Goal: Task Accomplishment & Management: Manage account settings

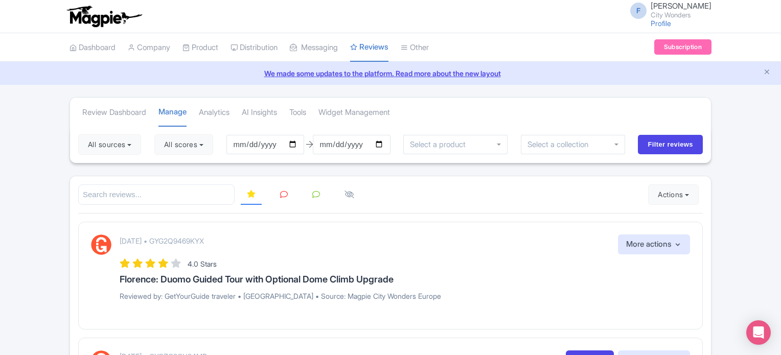
click at [284, 197] on link at bounding box center [284, 195] width 20 height 20
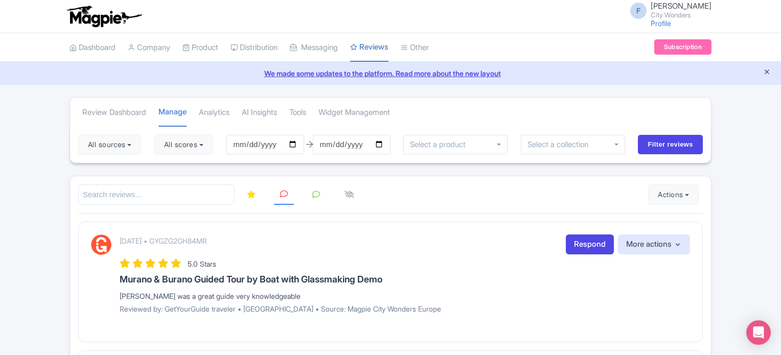
click at [764, 73] on icon "Close announcement" at bounding box center [767, 72] width 8 height 8
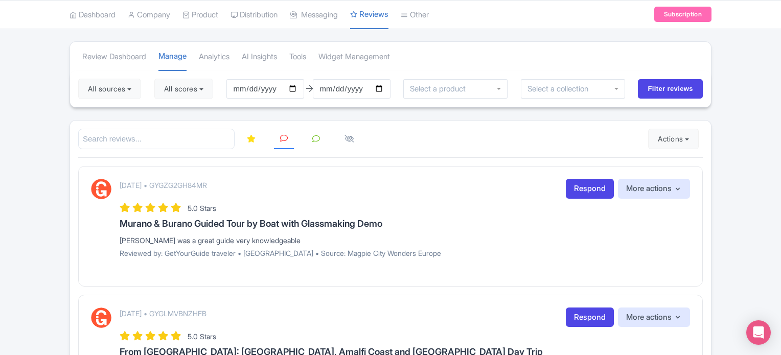
scroll to position [51, 0]
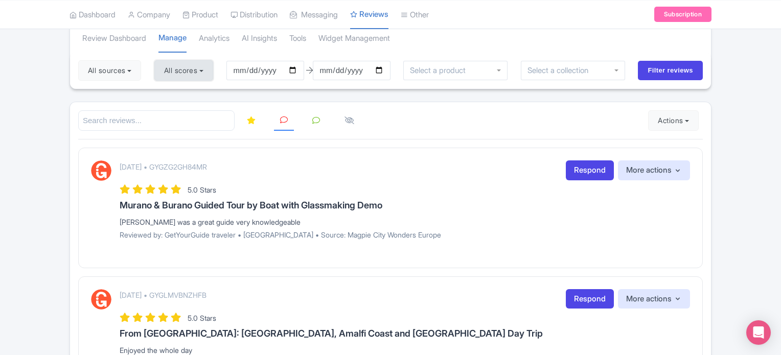
click at [192, 66] on button "All scores" at bounding box center [183, 70] width 59 height 20
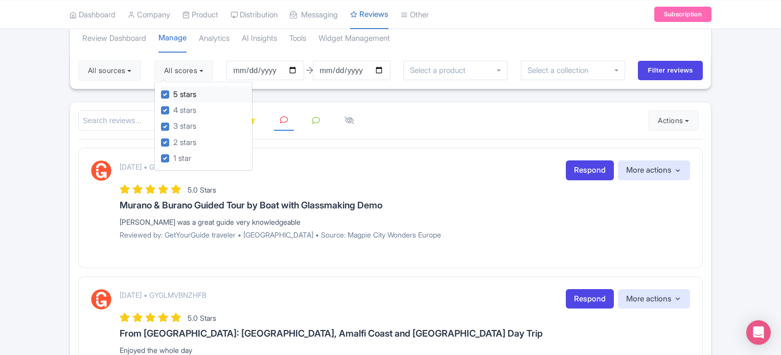
click at [173, 98] on label "5 stars" at bounding box center [184, 95] width 23 height 12
click at [173, 95] on input "5 stars" at bounding box center [176, 91] width 7 height 7
checkbox input "false"
click at [173, 106] on label "4 stars" at bounding box center [184, 111] width 23 height 12
click at [173, 106] on input "4 stars" at bounding box center [176, 107] width 7 height 7
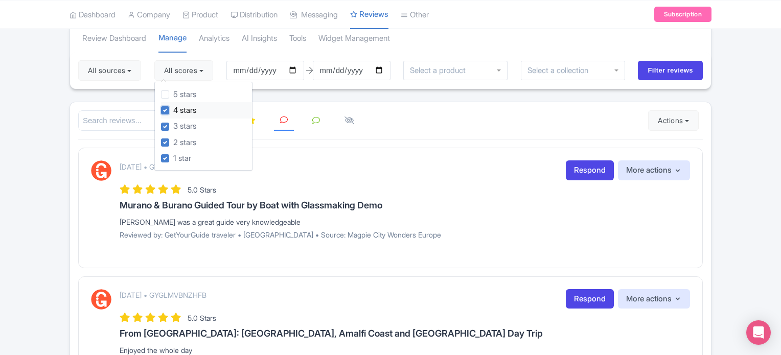
checkbox input "false"
click at [97, 75] on button "All sources" at bounding box center [109, 70] width 63 height 20
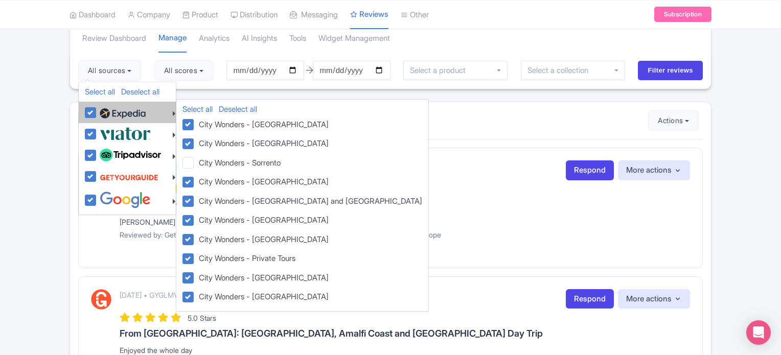
click at [97, 110] on label at bounding box center [121, 112] width 49 height 17
click at [97, 110] on input "checkbox" at bounding box center [100, 107] width 7 height 7
checkbox input "false"
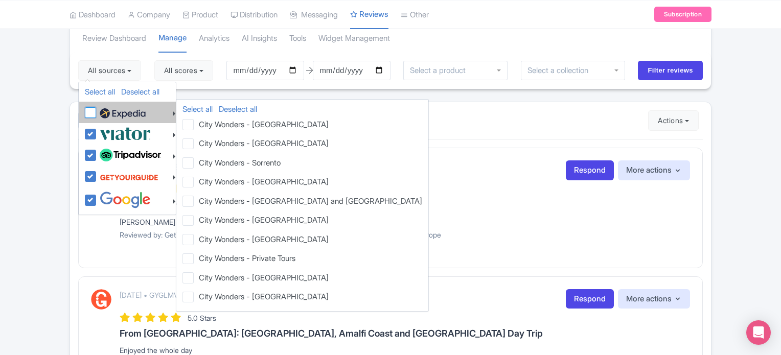
checkbox input "false"
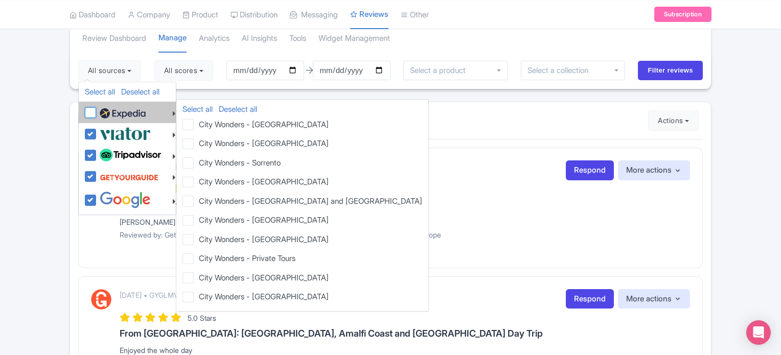
checkbox input "false"
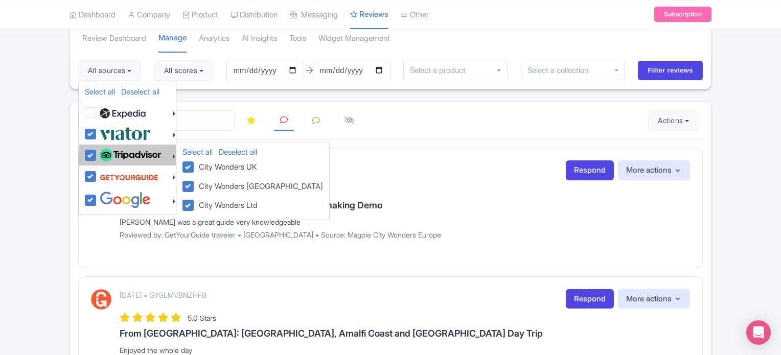
drag, startPoint x: 86, startPoint y: 156, endPoint x: 89, endPoint y: 135, distance: 21.3
click at [97, 154] on label at bounding box center [129, 155] width 64 height 17
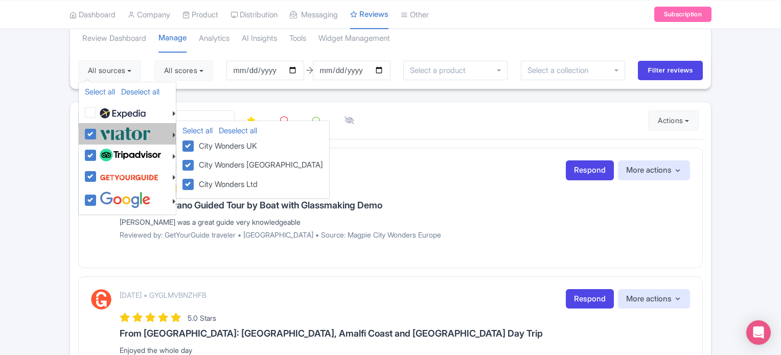
click at [97, 153] on input "checkbox" at bounding box center [100, 150] width 7 height 7
checkbox input "false"
click at [97, 134] on label at bounding box center [124, 133] width 54 height 17
click at [97, 132] on input "checkbox" at bounding box center [100, 128] width 7 height 7
checkbox input "false"
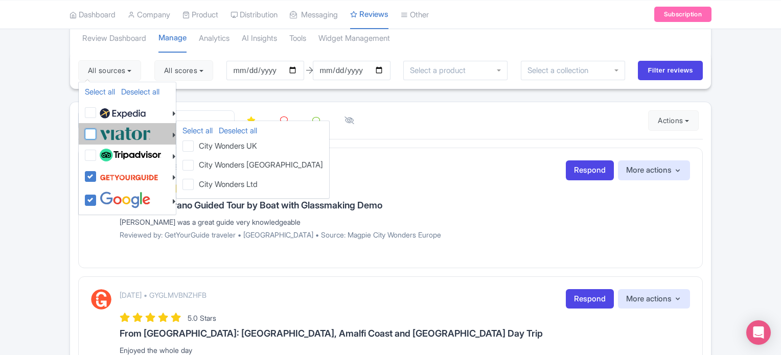
checkbox input "false"
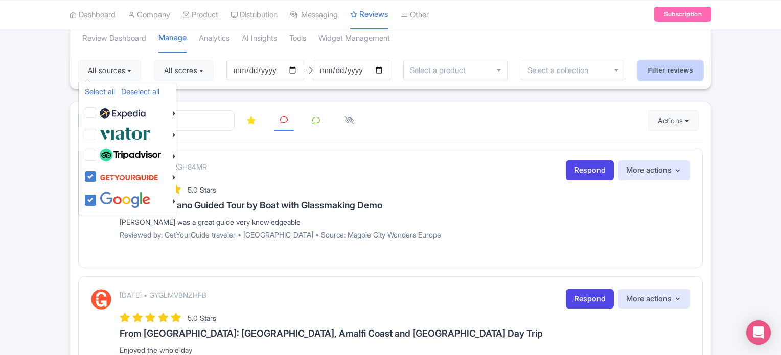
click at [673, 73] on input "Filter reviews" at bounding box center [670, 70] width 65 height 19
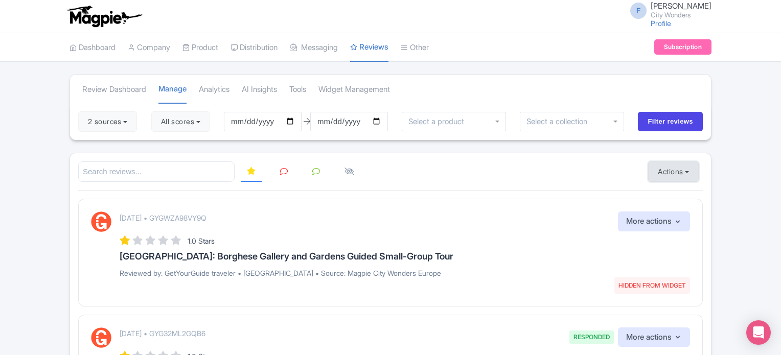
click at [666, 170] on button "Actions" at bounding box center [673, 172] width 51 height 20
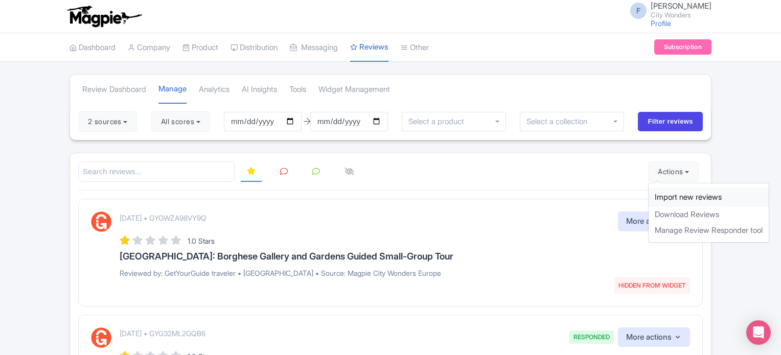
click at [658, 194] on link "Import new reviews" at bounding box center [709, 198] width 120 height 20
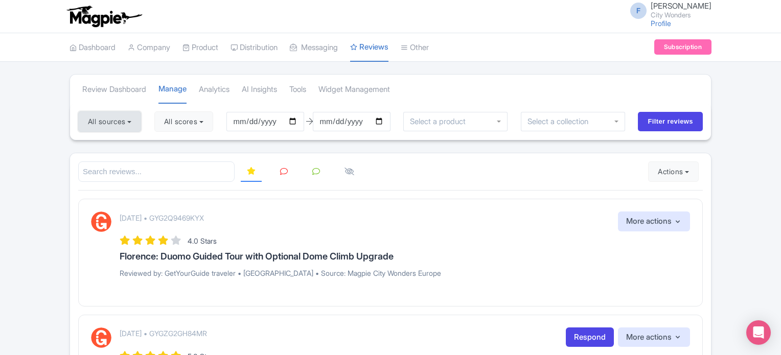
click at [110, 116] on button "All sources" at bounding box center [109, 121] width 63 height 20
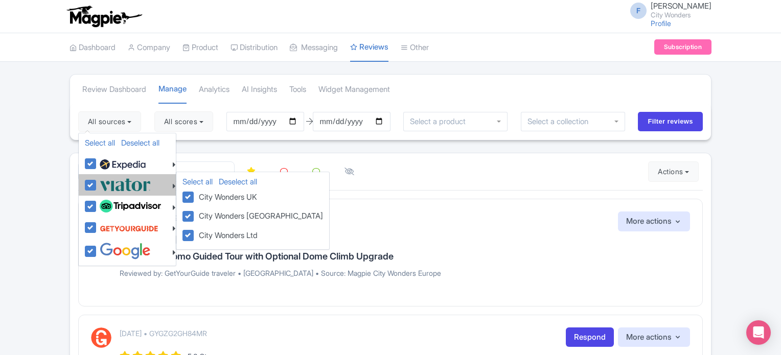
drag, startPoint x: 88, startPoint y: 163, endPoint x: 90, endPoint y: 179, distance: 16.4
click at [97, 163] on label at bounding box center [121, 163] width 49 height 17
click at [97, 162] on input "checkbox" at bounding box center [100, 158] width 7 height 7
checkbox input "false"
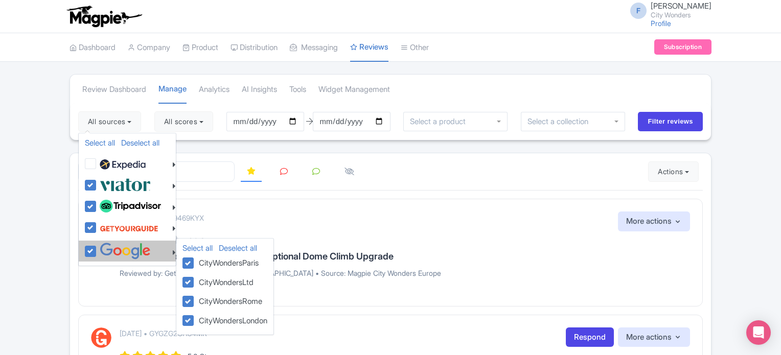
drag, startPoint x: 93, startPoint y: 227, endPoint x: 93, endPoint y: 242, distance: 14.8
click at [97, 227] on label at bounding box center [127, 228] width 61 height 19
click at [97, 225] on input "checkbox" at bounding box center [100, 222] width 7 height 7
checkbox input "false"
click at [97, 249] on label at bounding box center [124, 251] width 54 height 17
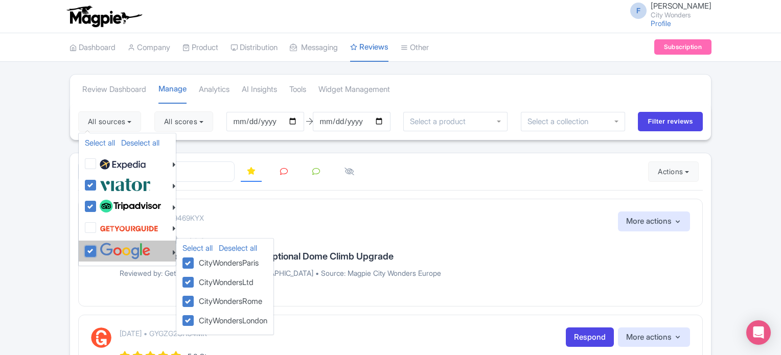
click at [97, 249] on input "checkbox" at bounding box center [100, 246] width 7 height 7
checkbox input "false"
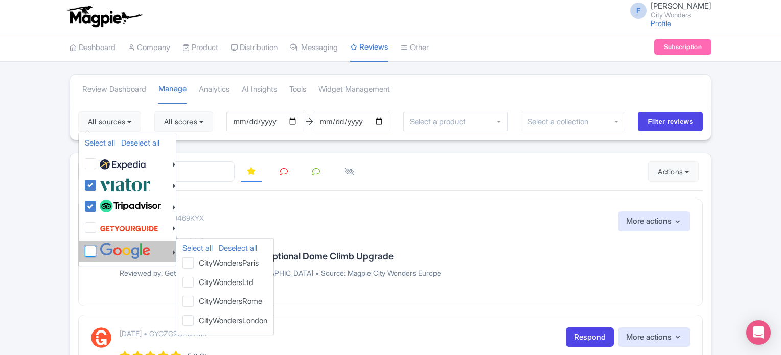
checkbox input "false"
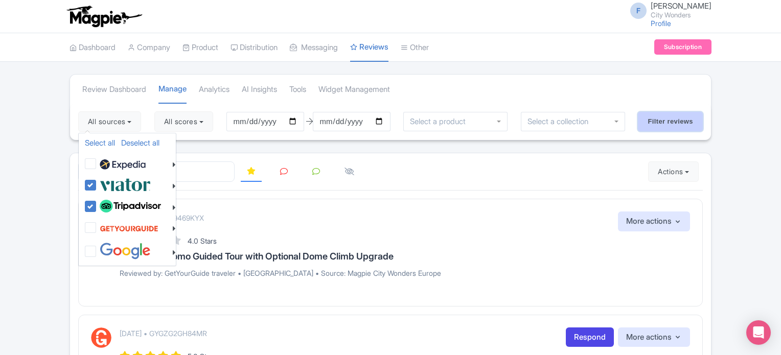
click at [676, 124] on input "Filter reviews" at bounding box center [670, 121] width 65 height 19
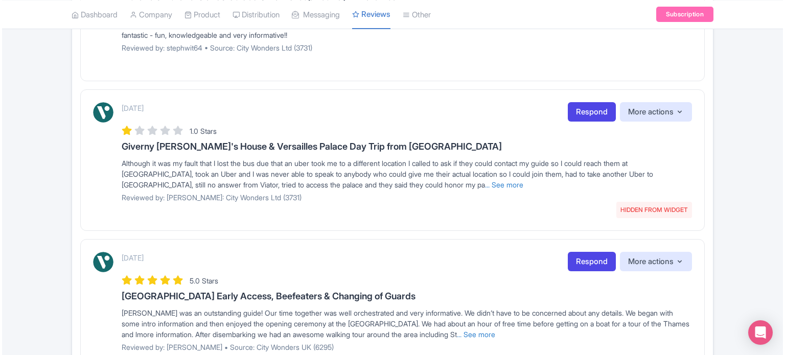
scroll to position [256, 0]
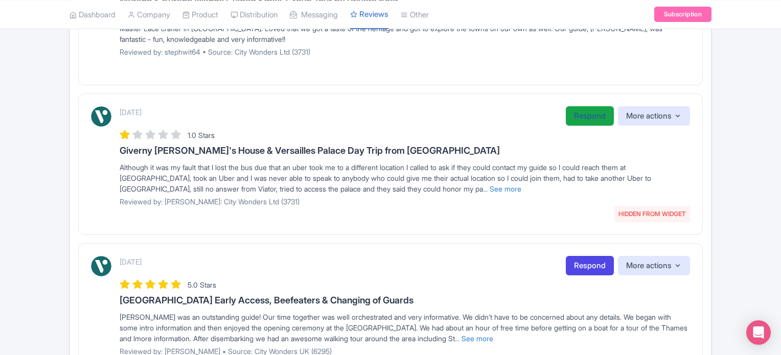
click at [568, 106] on link "Respond" at bounding box center [590, 116] width 48 height 20
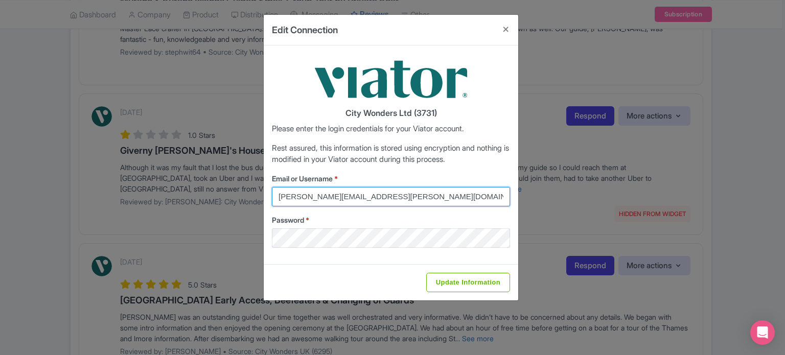
drag, startPoint x: 403, startPoint y: 197, endPoint x: 266, endPoint y: 197, distance: 137.0
click at [266, 197] on div "City Wonders Ltd (3731) Please enter the login credentials for your Viator acco…" at bounding box center [391, 154] width 255 height 219
type input "feder"
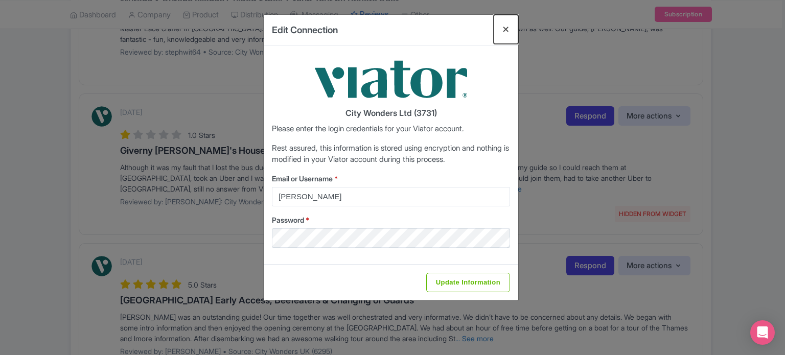
drag, startPoint x: 503, startPoint y: 30, endPoint x: 498, endPoint y: 34, distance: 6.2
click at [503, 30] on button "Close" at bounding box center [506, 29] width 25 height 29
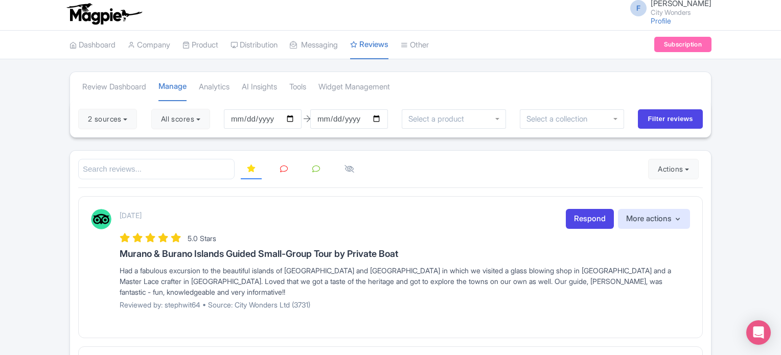
scroll to position [0, 0]
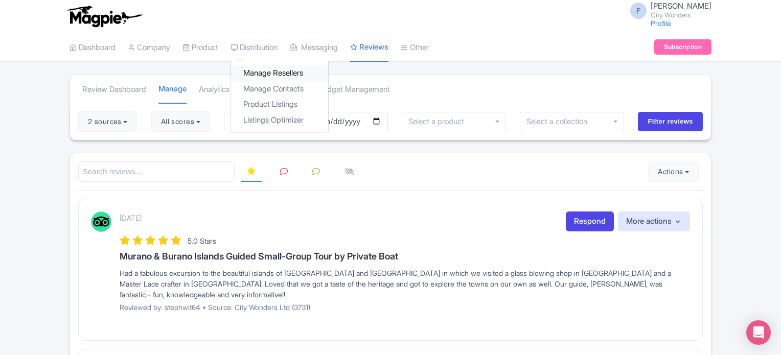
click at [268, 76] on link "Manage Resellers" at bounding box center [279, 73] width 97 height 16
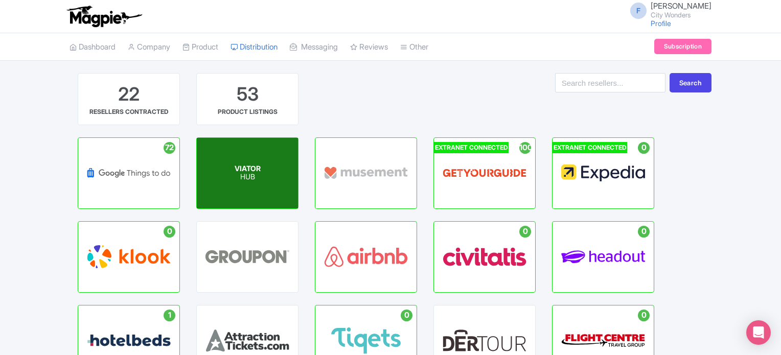
click at [241, 172] on span "VIATOR" at bounding box center [248, 168] width 26 height 9
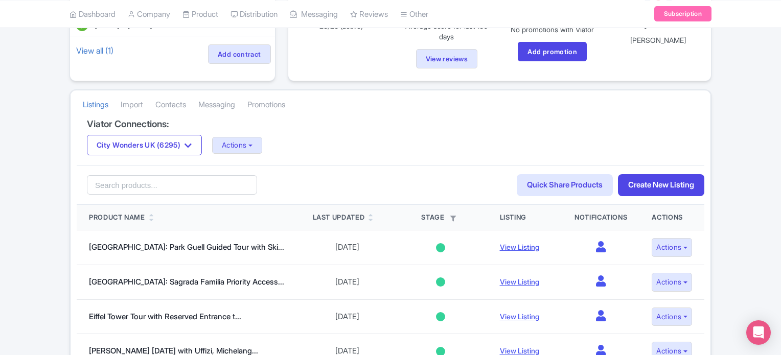
scroll to position [153, 0]
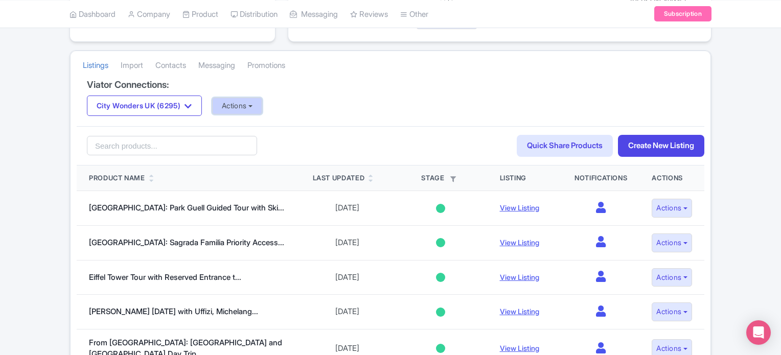
click at [251, 108] on button "Actions" at bounding box center [237, 106] width 51 height 17
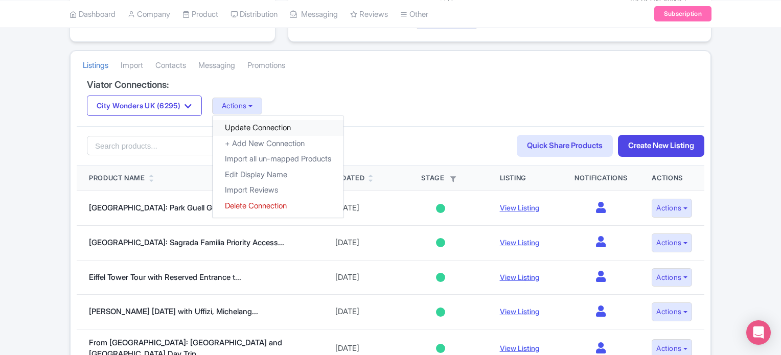
click at [258, 127] on link "Update Connection" at bounding box center [278, 128] width 131 height 16
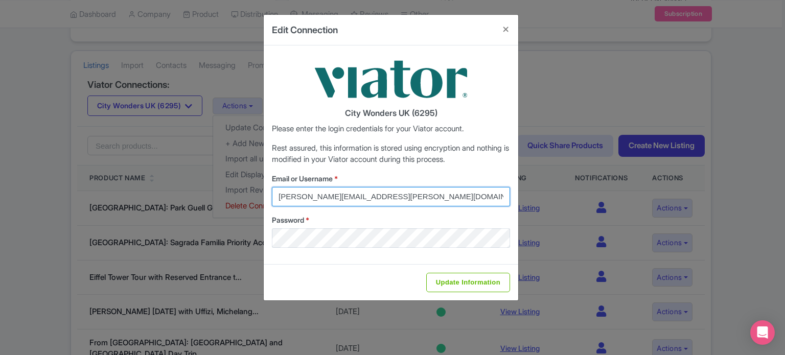
drag, startPoint x: 402, startPoint y: 197, endPoint x: 272, endPoint y: 200, distance: 129.9
click at [272, 200] on input "lilian.guevara@citywonders.com" at bounding box center [391, 196] width 238 height 19
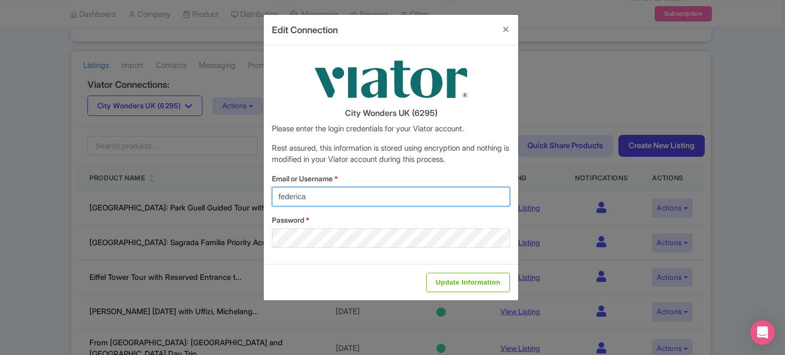
type input "federica.brocca@citywonders.com"
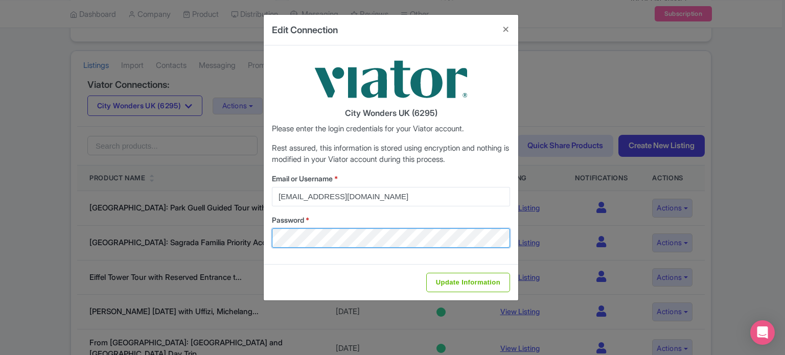
click at [270, 238] on div "City Wonders UK (6295) Please enter the login credentials for your Viator accou…" at bounding box center [391, 154] width 255 height 219
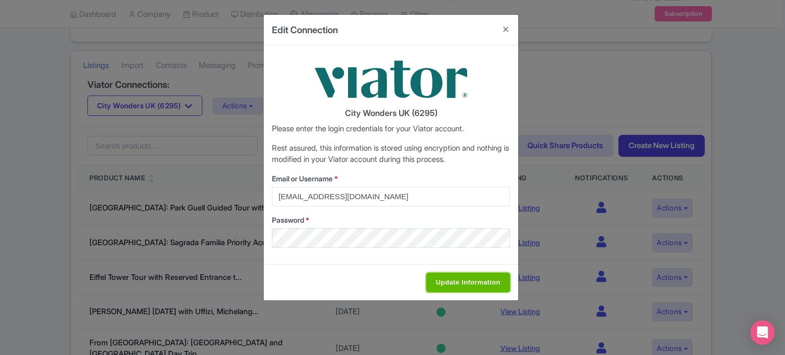
click at [491, 283] on input "Update Information" at bounding box center [468, 282] width 84 height 19
type input "Saving..."
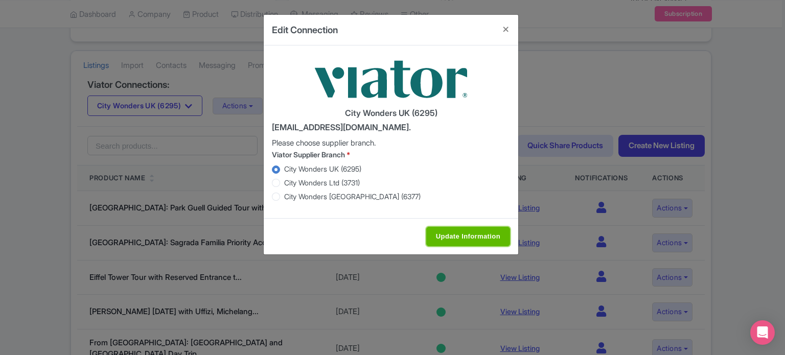
click at [442, 232] on input "Update Information" at bounding box center [468, 236] width 84 height 19
type input "Saving..."
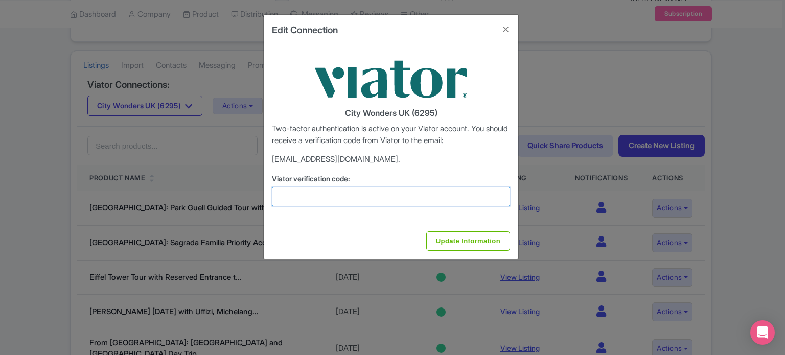
click at [278, 195] on input "Viator verification code:" at bounding box center [391, 196] width 238 height 19
paste input "557913"
type input "557913"
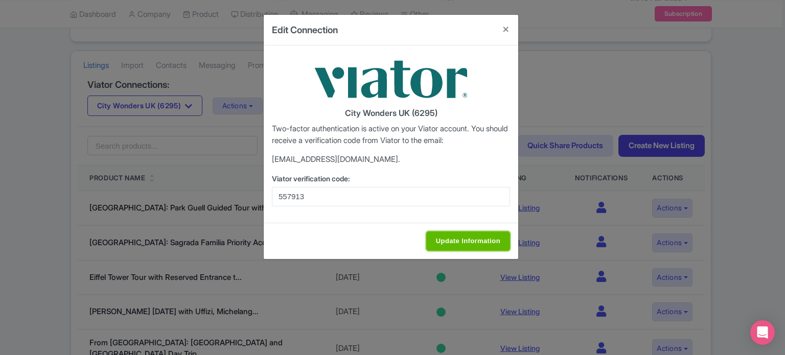
click at [476, 244] on input "Update Information" at bounding box center [468, 241] width 84 height 19
type input "Update Information"
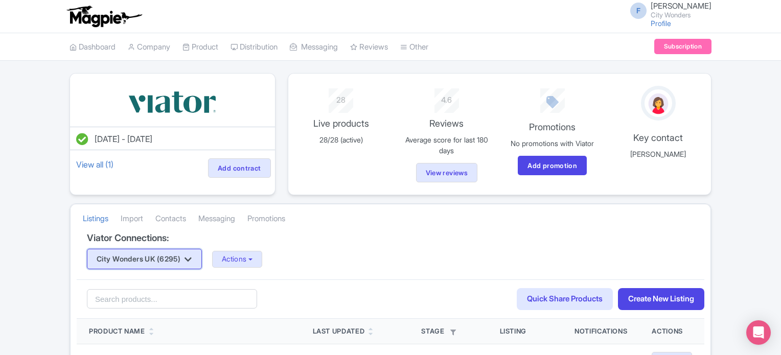
click at [192, 258] on icon "button" at bounding box center [188, 260] width 7 height 8
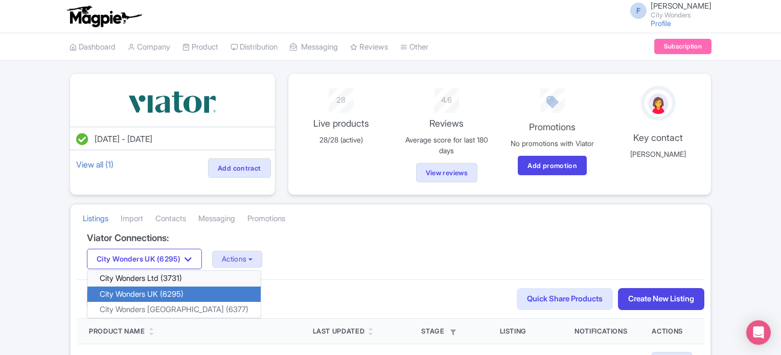
click at [176, 277] on link "City Wonders Ltd (3731)" at bounding box center [173, 279] width 173 height 16
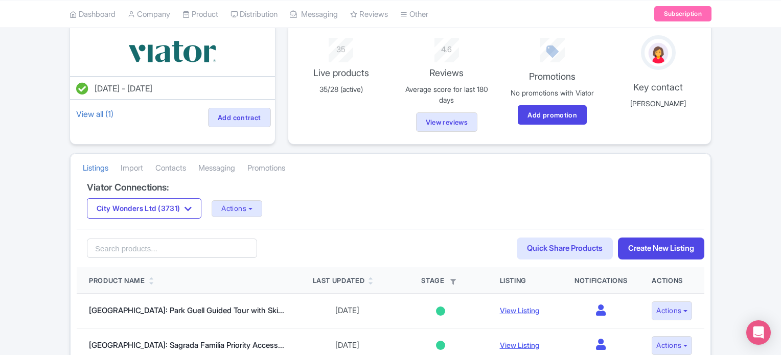
scroll to position [102, 0]
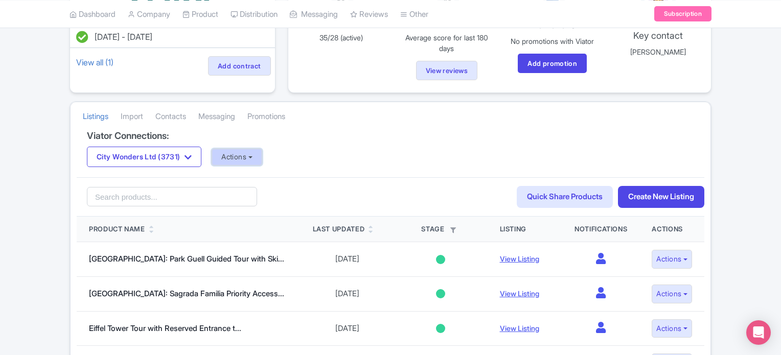
click at [244, 155] on button "Actions" at bounding box center [237, 157] width 51 height 17
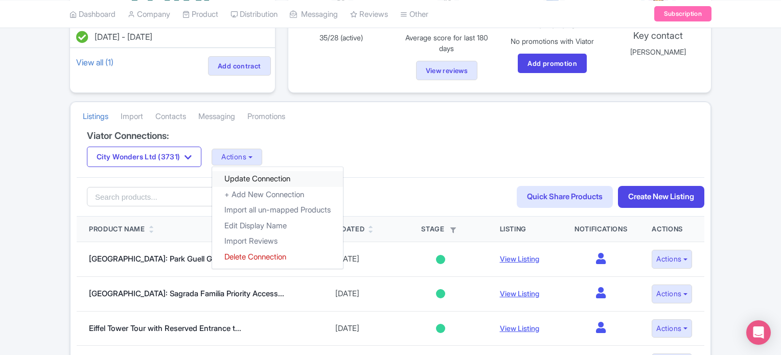
click at [258, 176] on link "Update Connection" at bounding box center [277, 179] width 131 height 16
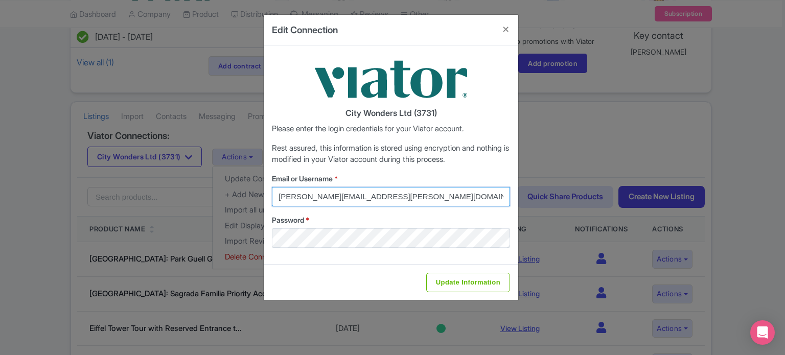
drag, startPoint x: 405, startPoint y: 195, endPoint x: 247, endPoint y: 195, distance: 157.4
click at [247, 195] on div "Edit Connection City Wonders Ltd (3731) Please enter the login credentials for …" at bounding box center [392, 177] width 785 height 355
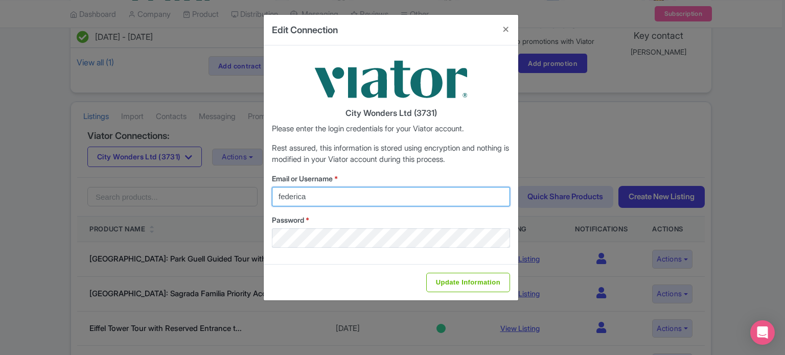
type input "[EMAIL_ADDRESS][DOMAIN_NAME]"
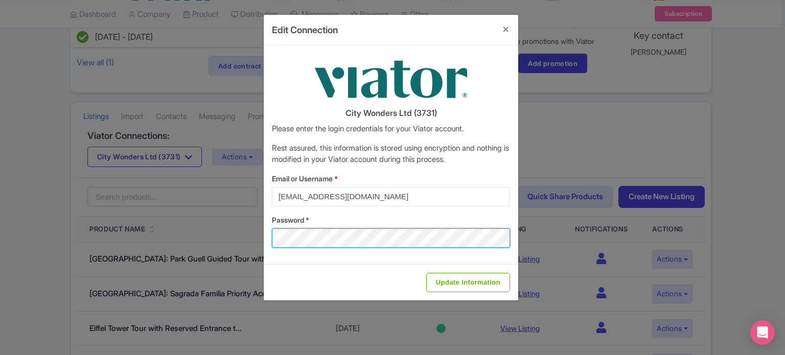
click at [267, 235] on div "City Wonders Ltd (3731) Please enter the login credentials for your Viator acco…" at bounding box center [391, 154] width 255 height 219
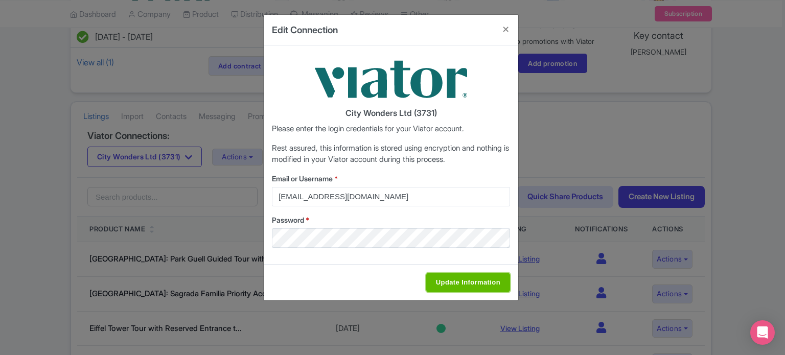
click at [501, 282] on input "Update Information" at bounding box center [468, 282] width 84 height 19
type input "Saving..."
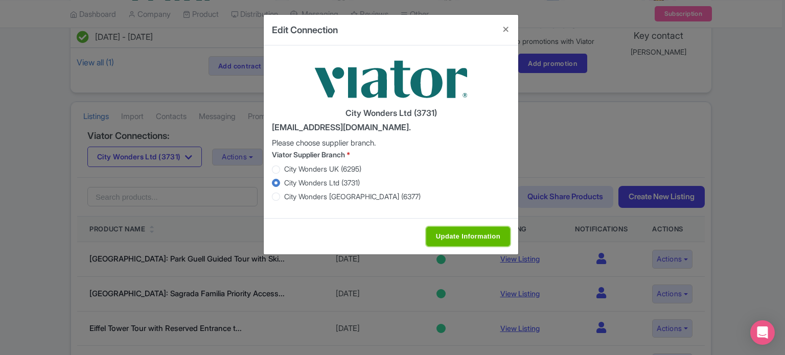
click at [456, 234] on input "Update Information" at bounding box center [468, 236] width 84 height 19
type input "Saving..."
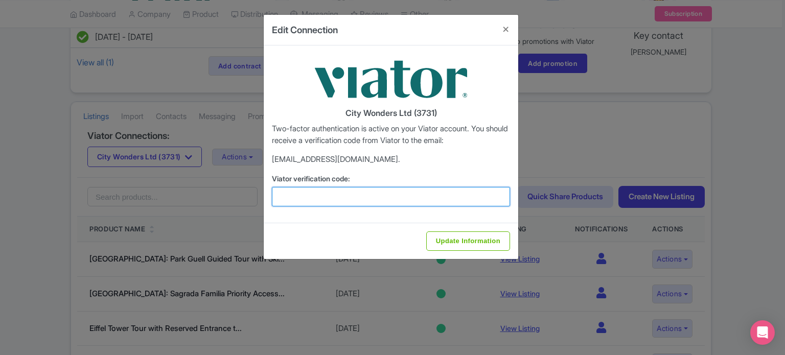
click at [363, 192] on input "Viator verification code:" at bounding box center [391, 196] width 238 height 19
paste input "982717"
type input "982717"
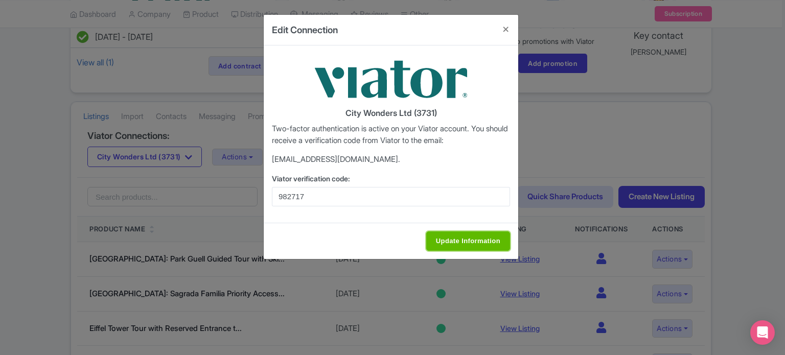
click at [465, 238] on input "Update Information" at bounding box center [468, 241] width 84 height 19
type input "Update Information"
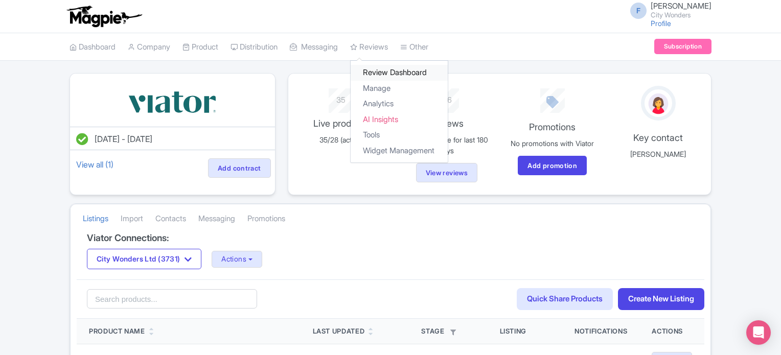
click at [388, 77] on link "Review Dashboard" at bounding box center [399, 73] width 97 height 16
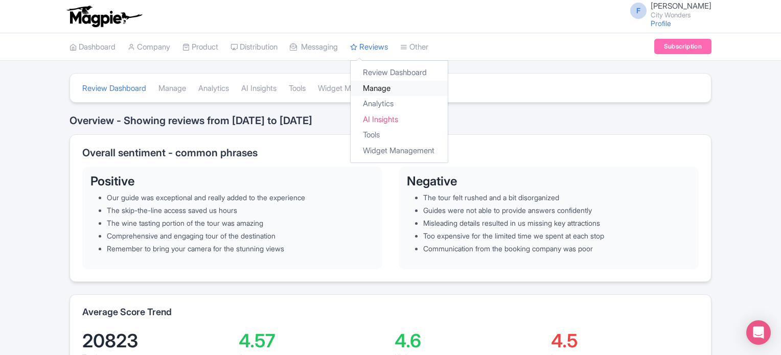
click at [389, 89] on link "Manage" at bounding box center [399, 89] width 97 height 16
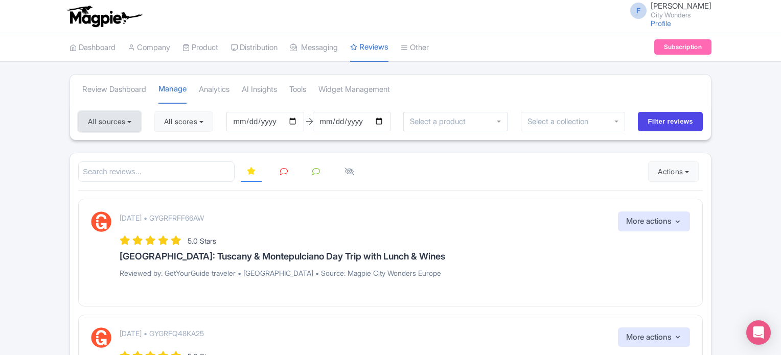
click at [120, 119] on button "All sources" at bounding box center [109, 121] width 63 height 20
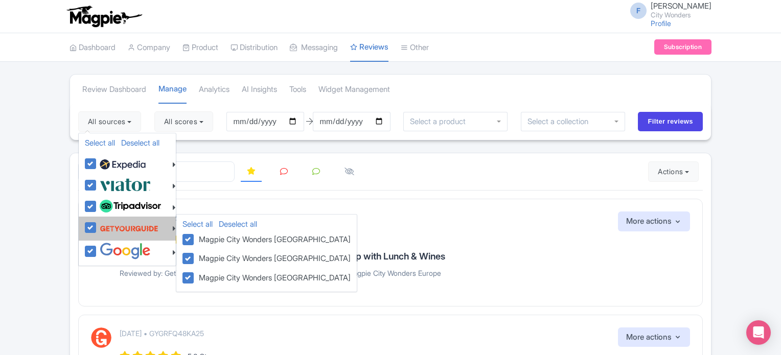
click at [97, 229] on label at bounding box center [127, 228] width 61 height 19
click at [97, 225] on input "checkbox" at bounding box center [100, 222] width 7 height 7
checkbox input "false"
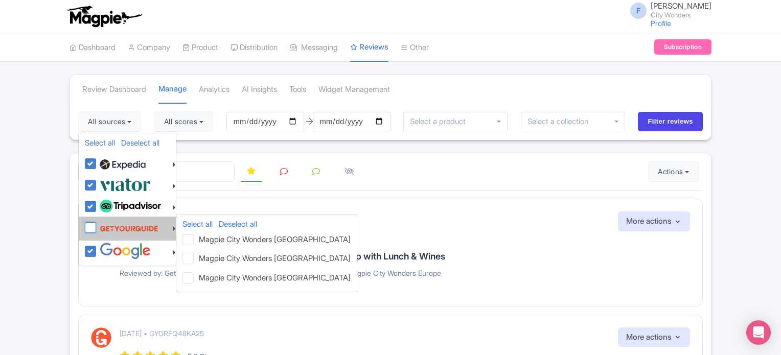
checkbox input "false"
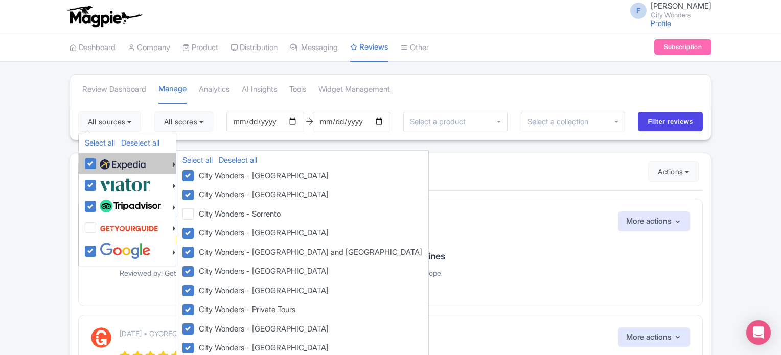
click at [97, 164] on label at bounding box center [121, 163] width 49 height 17
click at [97, 162] on input "checkbox" at bounding box center [100, 158] width 7 height 7
checkbox input "false"
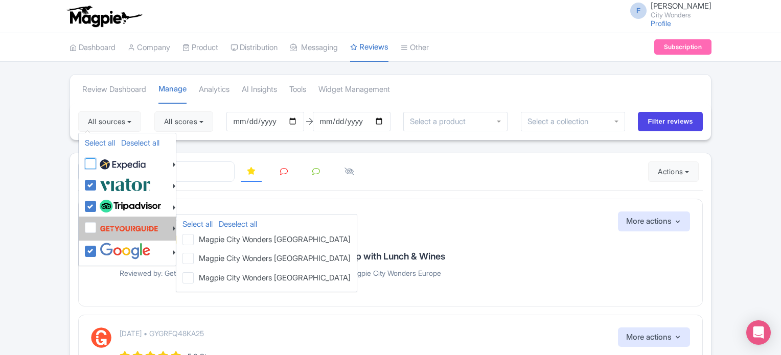
checkbox input "false"
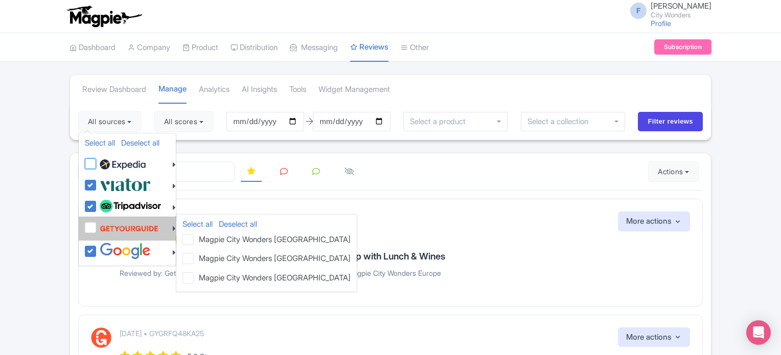
checkbox input "false"
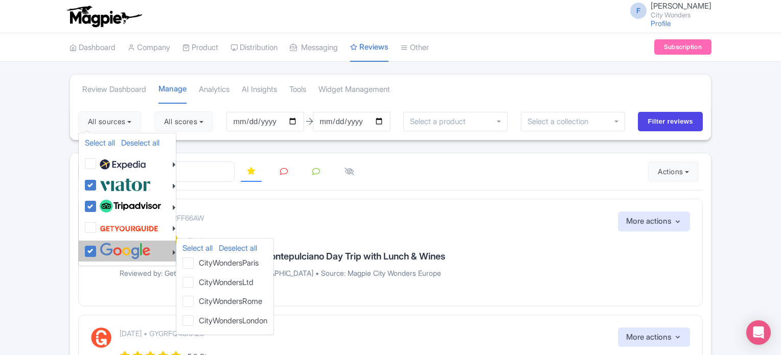
click at [97, 249] on label at bounding box center [124, 251] width 54 height 17
click at [97, 249] on input "checkbox" at bounding box center [100, 246] width 7 height 7
checkbox input "false"
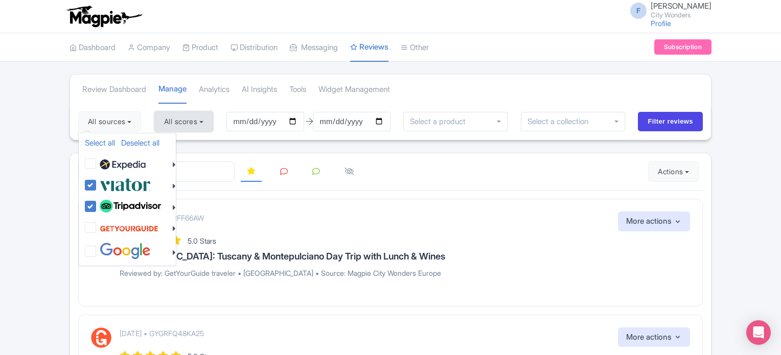
click at [206, 120] on button "All scores" at bounding box center [183, 121] width 59 height 20
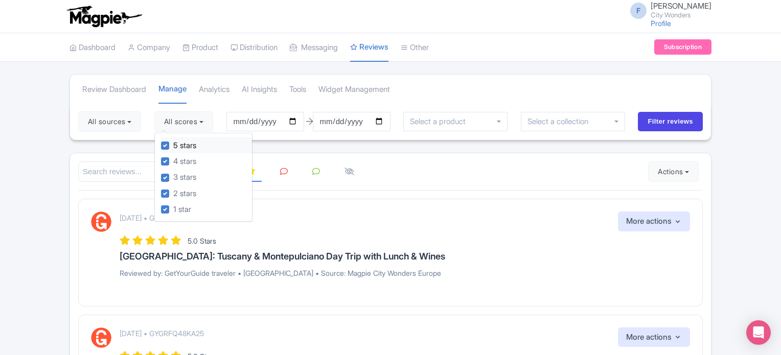
click at [173, 145] on label "5 stars" at bounding box center [184, 146] width 23 height 12
click at [173, 145] on input "5 stars" at bounding box center [176, 143] width 7 height 7
checkbox input "false"
click at [173, 157] on label "4 stars" at bounding box center [184, 162] width 23 height 12
click at [173, 157] on input "4 stars" at bounding box center [176, 158] width 7 height 7
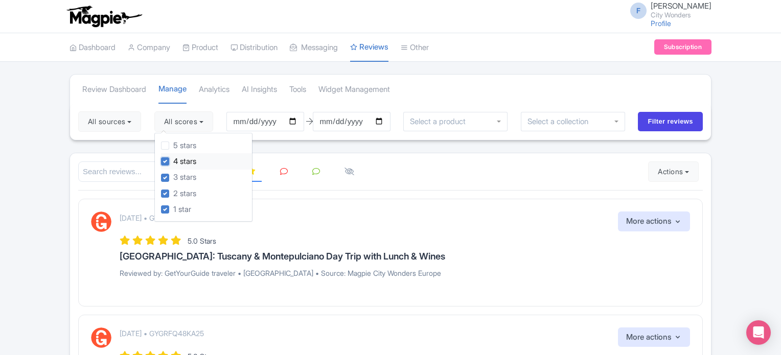
checkbox input "false"
click at [650, 118] on input "Filter reviews" at bounding box center [670, 121] width 65 height 19
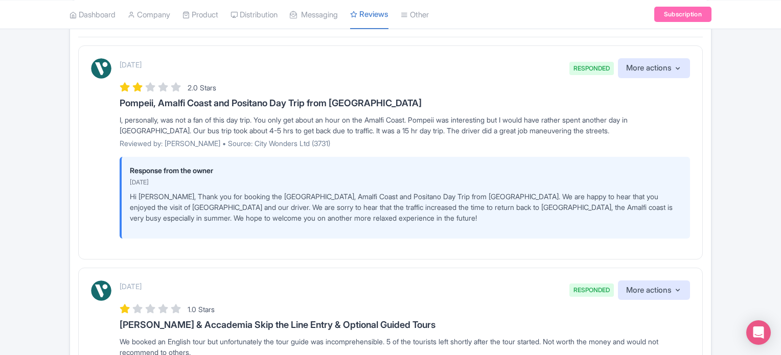
scroll to position [102, 0]
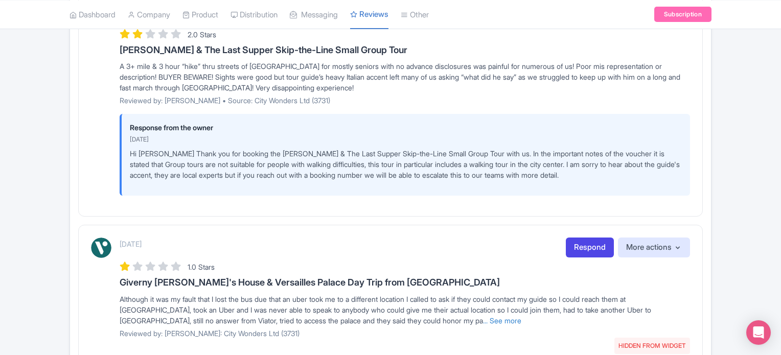
scroll to position [1439, 0]
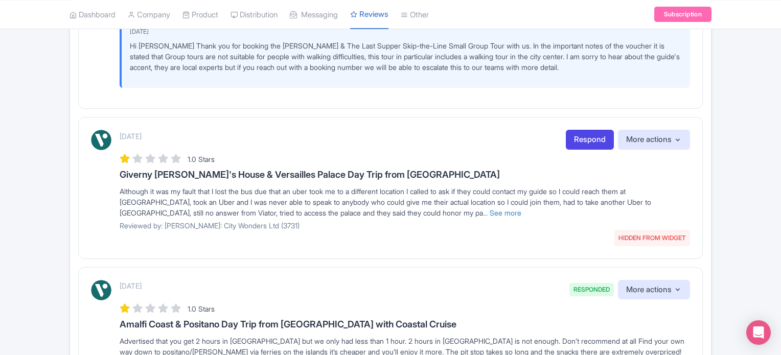
drag, startPoint x: 62, startPoint y: 142, endPoint x: 68, endPoint y: 147, distance: 8.0
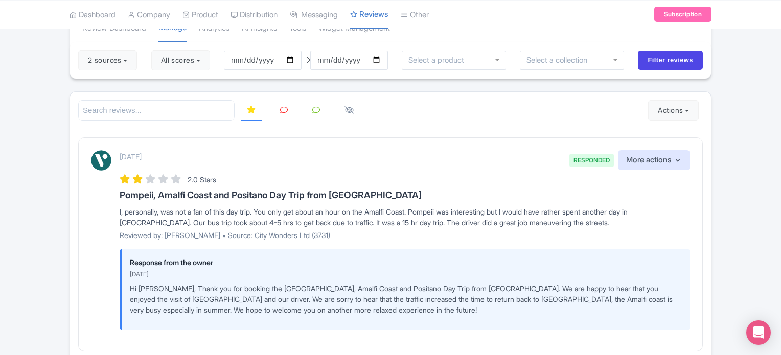
scroll to position [59, 0]
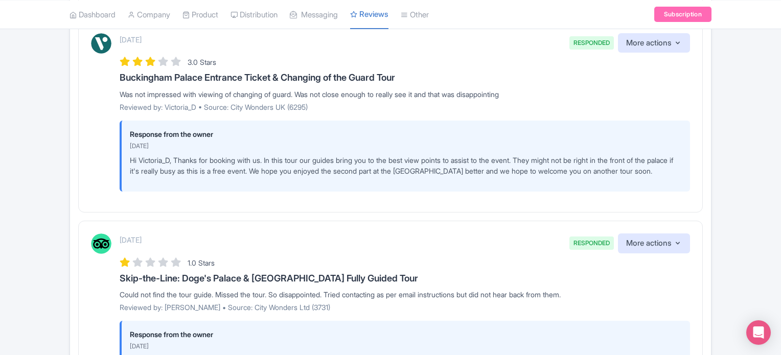
scroll to position [920, 0]
